Goal: Check status: Check status

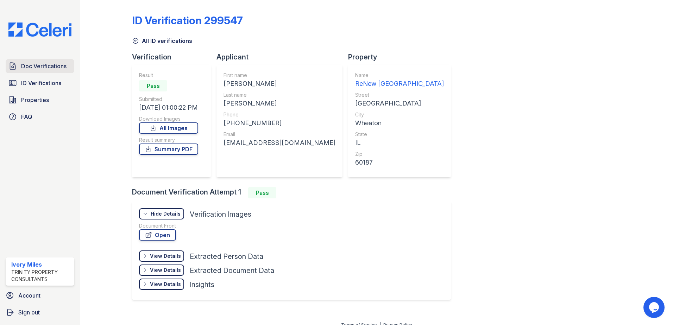
click at [35, 60] on link "Doc Verifications" at bounding box center [40, 66] width 69 height 14
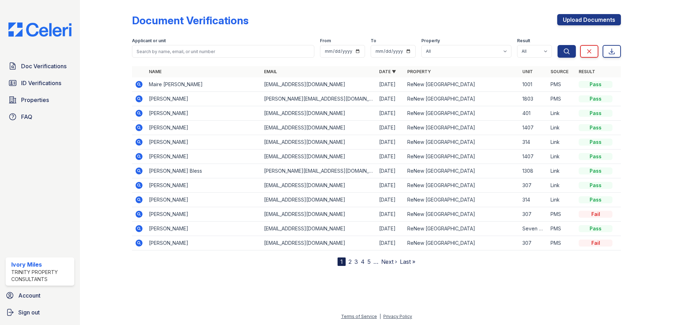
click at [137, 129] on icon at bounding box center [139, 127] width 7 height 7
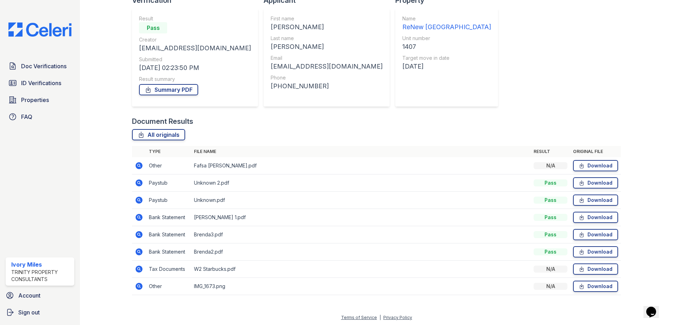
scroll to position [58, 0]
click at [141, 217] on icon at bounding box center [139, 216] width 7 height 7
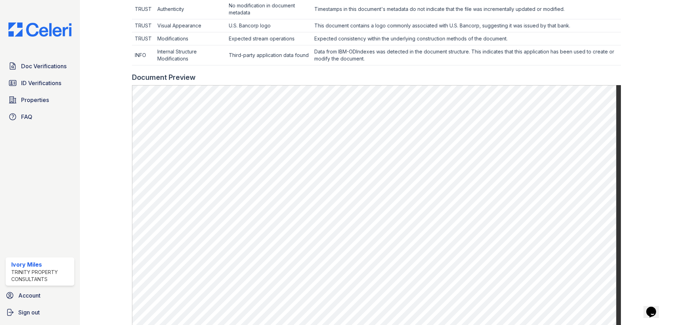
scroll to position [246, 0]
